Goal: Browse casually

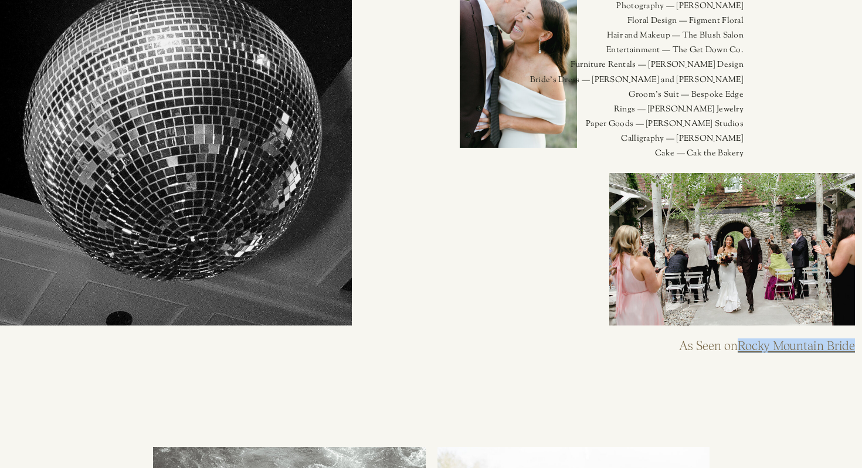
scroll to position [216, 0]
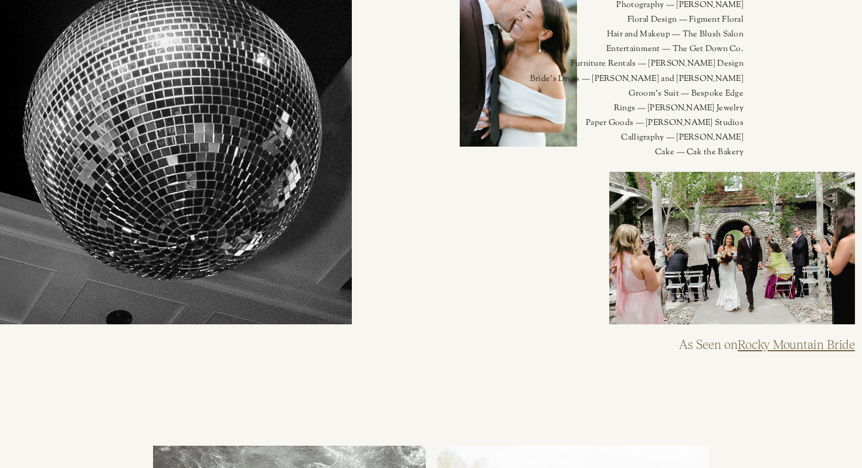
click at [727, 269] on div at bounding box center [732, 248] width 246 height 152
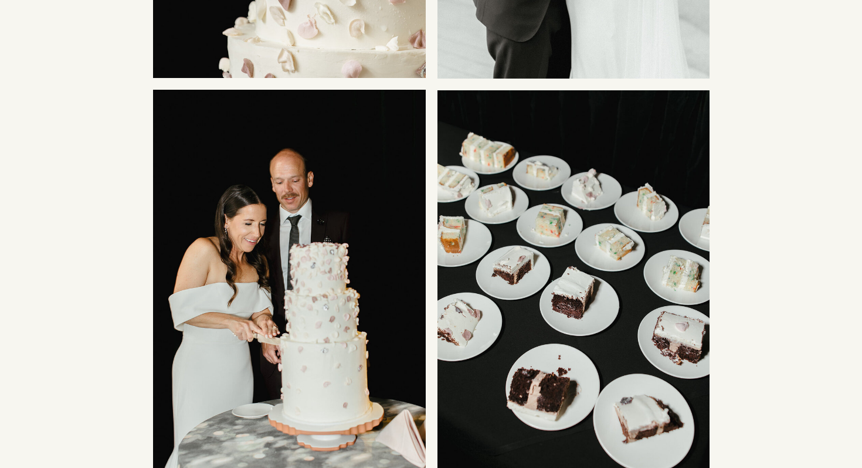
scroll to position [9324, 0]
